Goal: Information Seeking & Learning: Learn about a topic

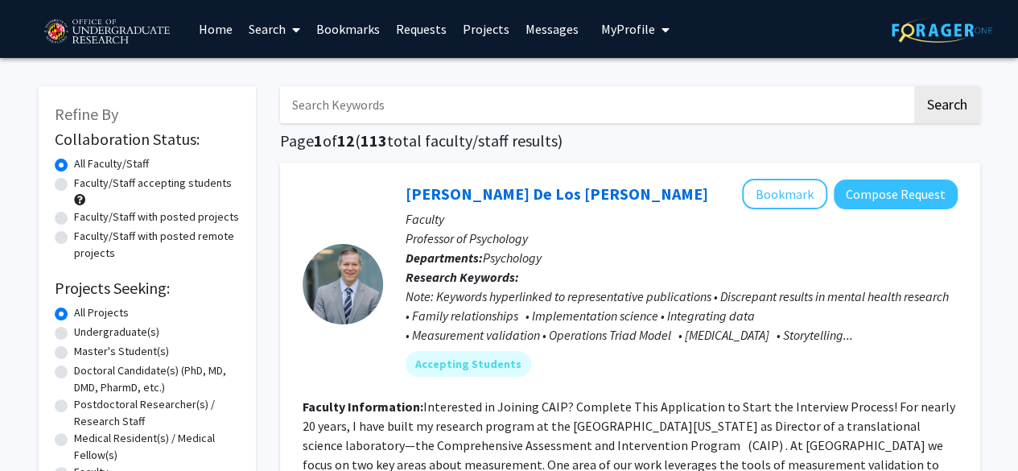
click at [449, 110] on input "Search Keywords" at bounding box center [596, 104] width 632 height 37
click at [914, 86] on button "Search" at bounding box center [947, 104] width 66 height 37
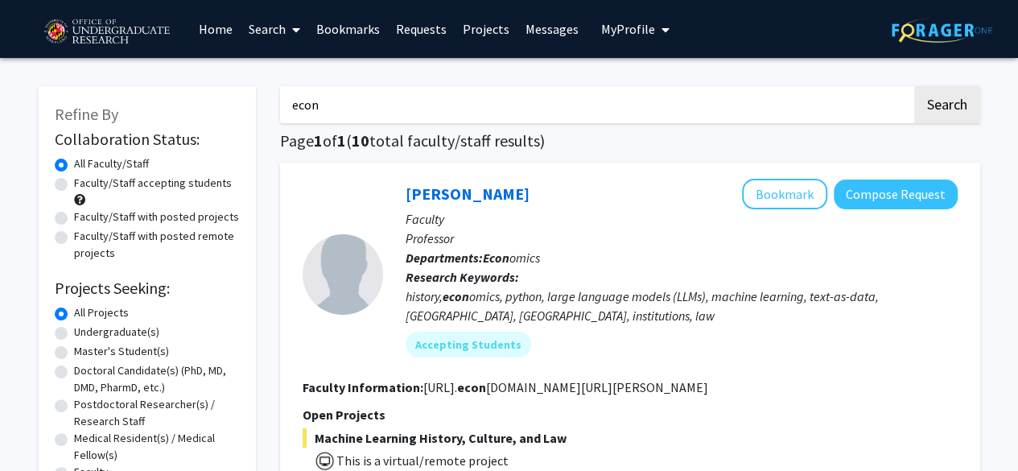
drag, startPoint x: 434, startPoint y: 105, endPoint x: 100, endPoint y: 116, distance: 334.2
type input "data"
click at [914, 86] on button "Search" at bounding box center [947, 104] width 66 height 37
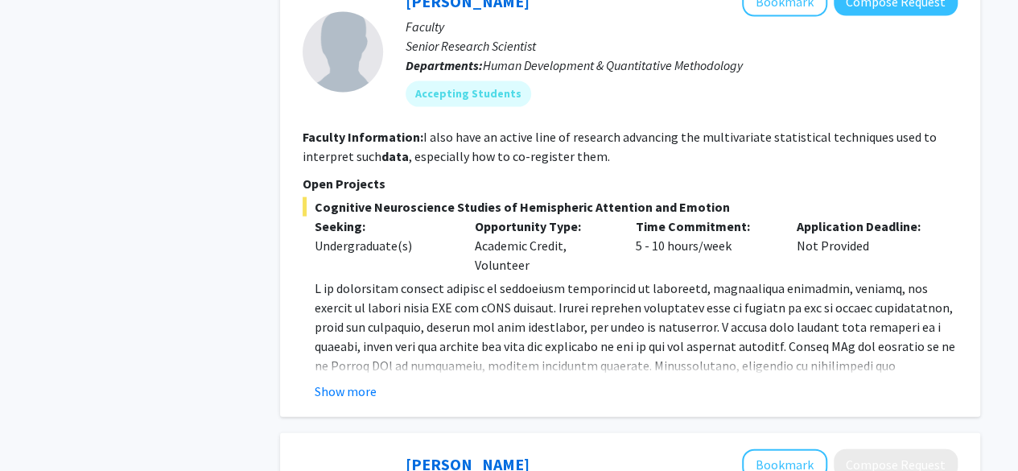
scroll to position [1734, 0]
click at [359, 381] on button "Show more" at bounding box center [346, 390] width 62 height 19
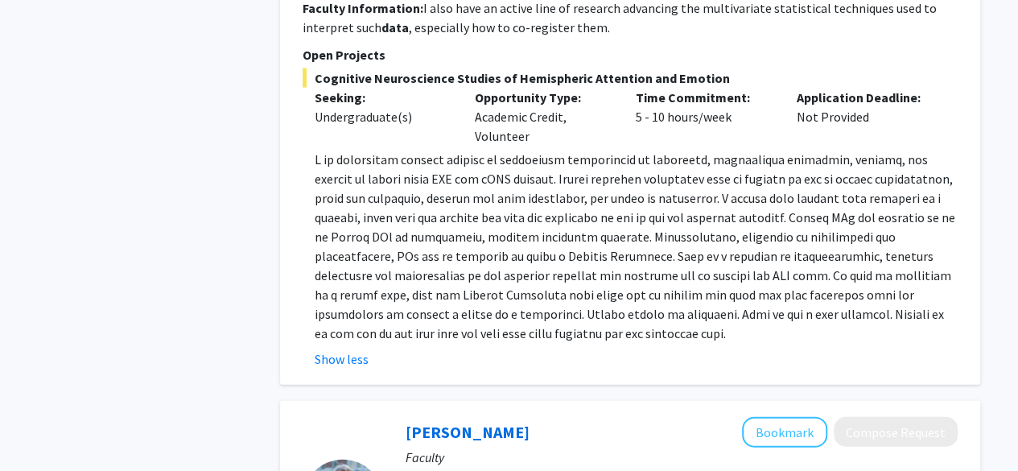
scroll to position [1863, 0]
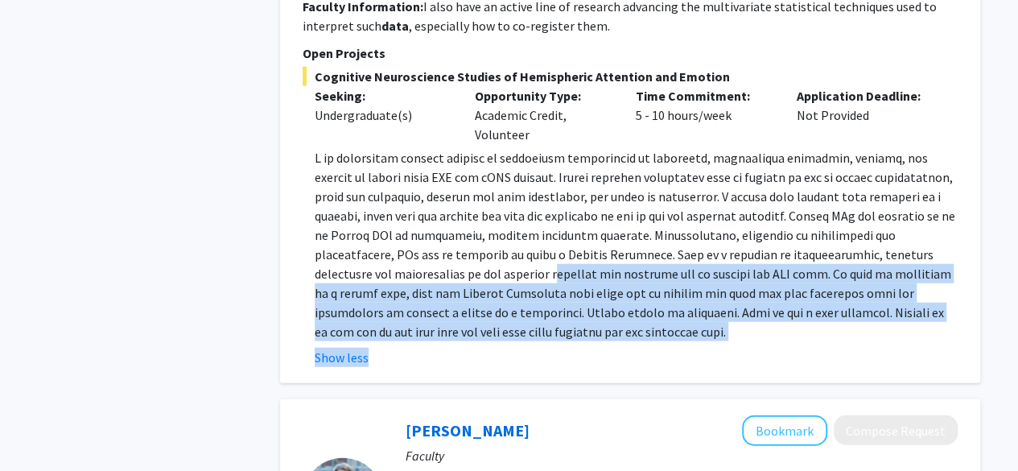
drag, startPoint x: 403, startPoint y: 254, endPoint x: 636, endPoint y: 334, distance: 245.9
click at [636, 334] on fg-read-more "Show less" at bounding box center [630, 257] width 655 height 219
click at [625, 307] on p at bounding box center [636, 244] width 643 height 193
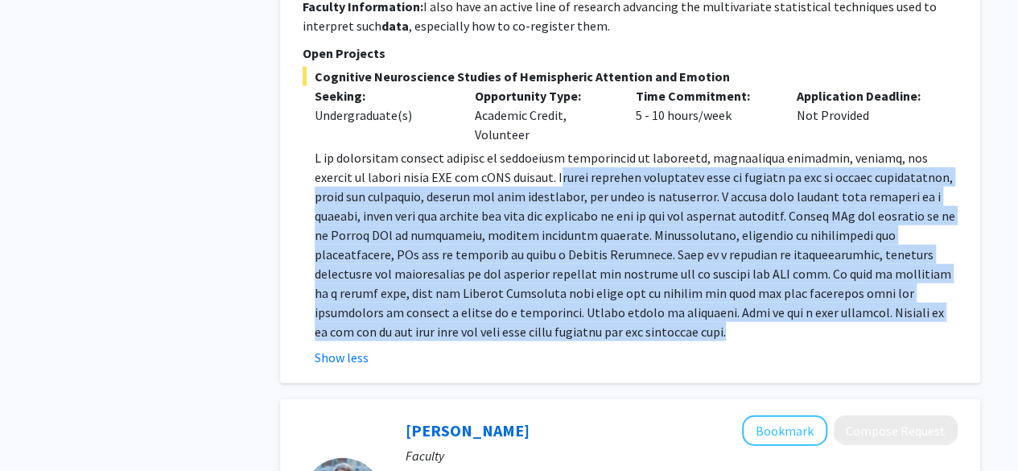
drag, startPoint x: 625, startPoint y: 307, endPoint x: 526, endPoint y: 160, distance: 177.5
click at [526, 160] on p at bounding box center [636, 244] width 643 height 193
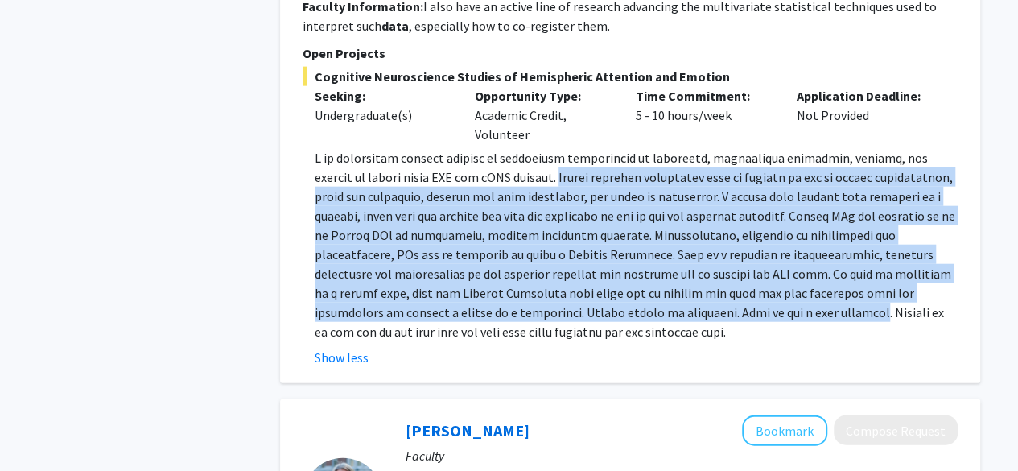
drag, startPoint x: 526, startPoint y: 160, endPoint x: 655, endPoint y: 310, distance: 197.5
click at [655, 310] on p at bounding box center [636, 244] width 643 height 193
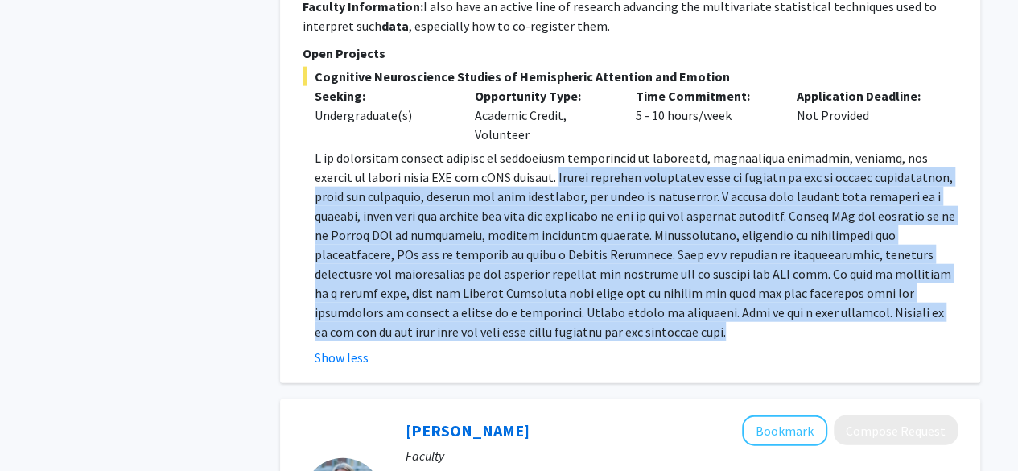
click at [655, 310] on p at bounding box center [636, 244] width 643 height 193
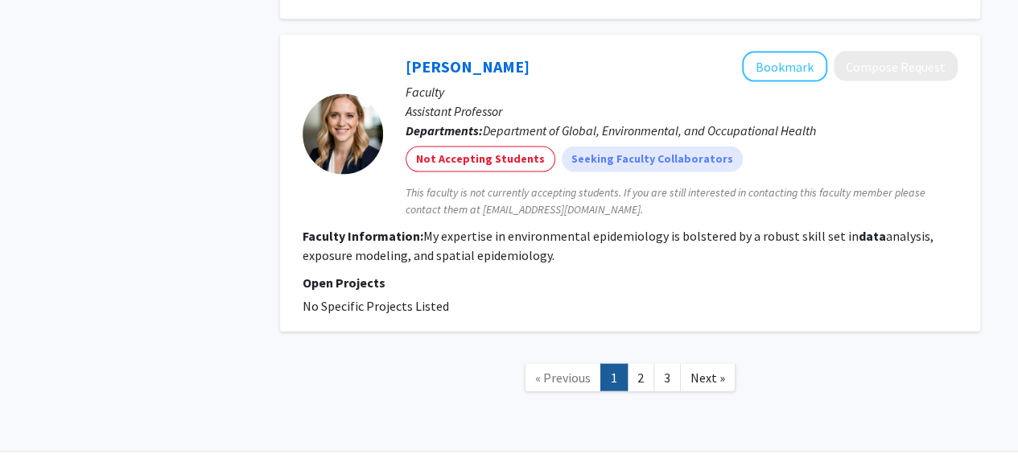
scroll to position [4636, 0]
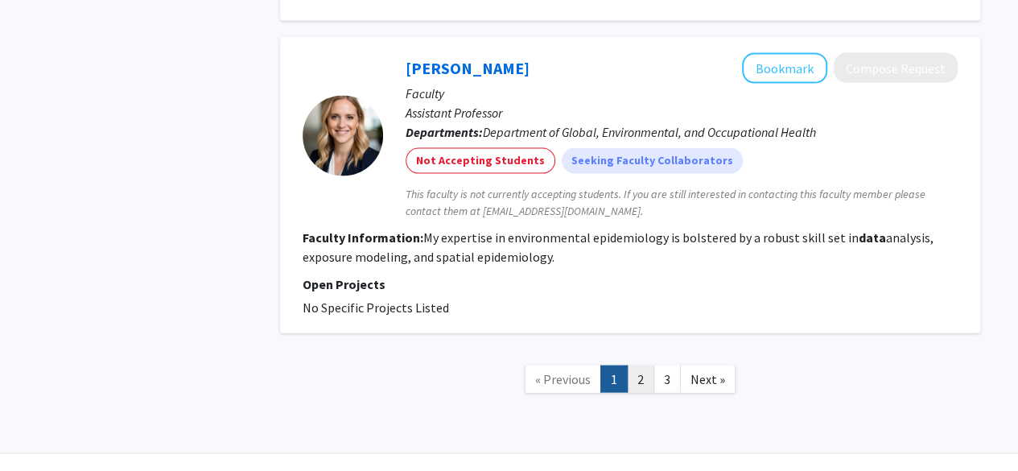
click at [642, 365] on link "2" at bounding box center [640, 379] width 27 height 28
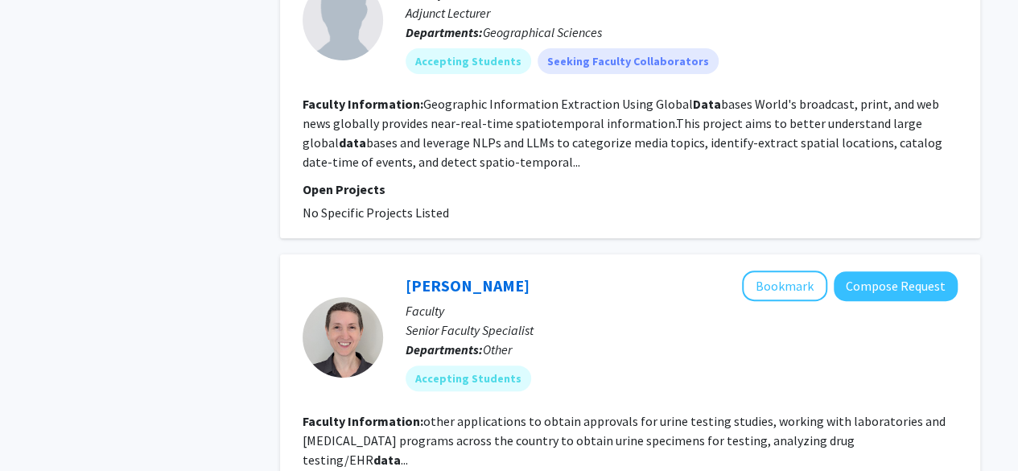
scroll to position [3167, 0]
